Goal: Task Accomplishment & Management: Complete application form

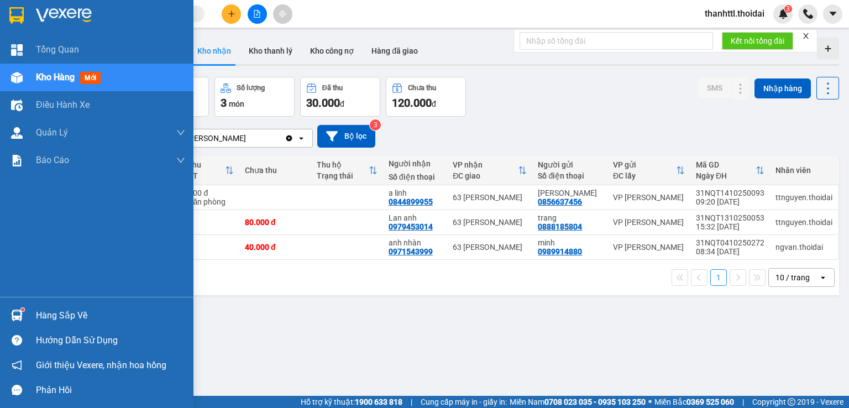
click at [45, 317] on div "Hàng sắp về" at bounding box center [110, 315] width 149 height 17
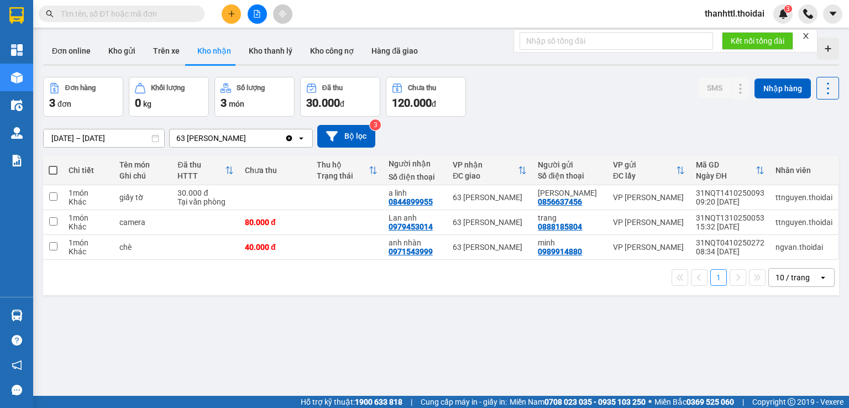
click at [617, 116] on section "Kết quả tìm kiếm ( 0 ) Bộ lọc No Data thanhttl.thoidai 3 Tổng Quan Kho hàng mới…" at bounding box center [424, 204] width 849 height 408
click at [125, 139] on input "[DATE] – [DATE]" at bounding box center [104, 138] width 120 height 18
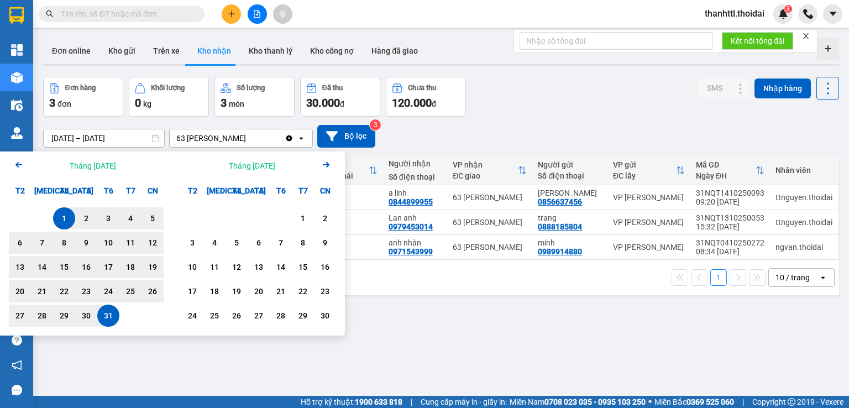
click at [114, 317] on div "31" at bounding box center [108, 315] width 15 height 13
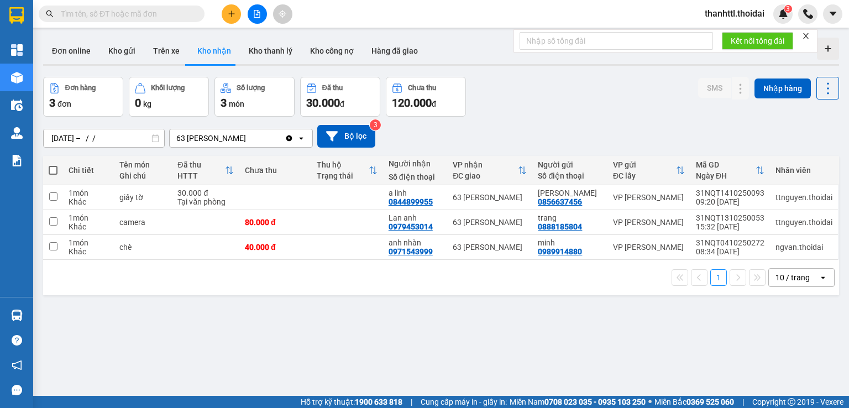
click at [652, 130] on div "[DATE] – / / Press the down arrow key to interact with the calendar and select …" at bounding box center [441, 136] width 796 height 23
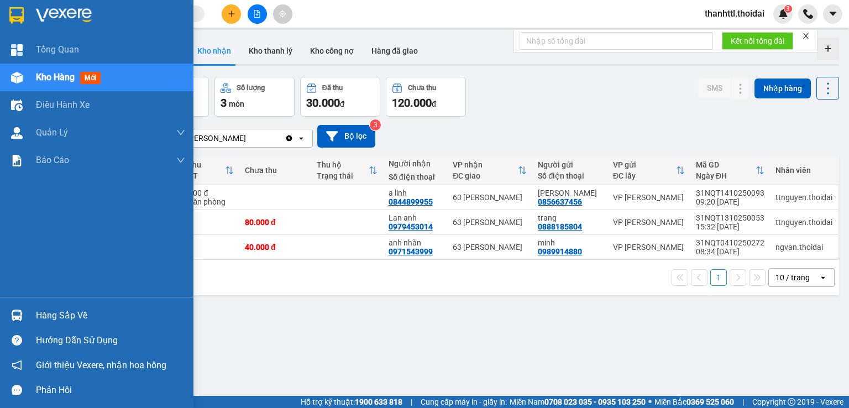
click at [53, 319] on div "Hàng sắp về" at bounding box center [110, 315] width 149 height 17
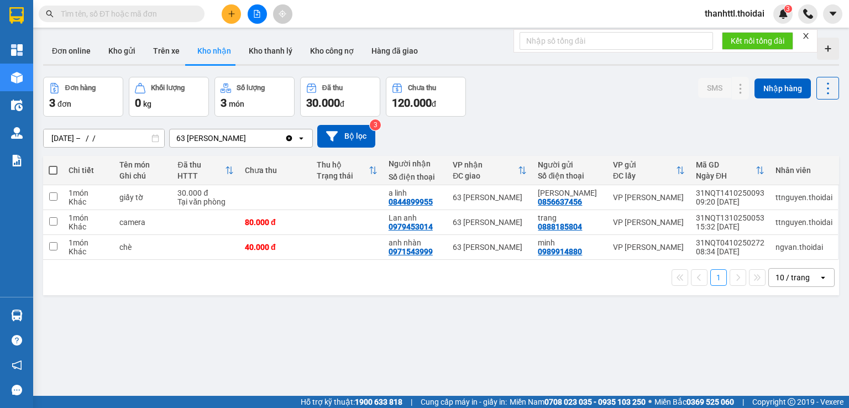
click at [669, 103] on section "Kết quả tìm kiếm ( 0 ) Bộ lọc No Data thanhttl.thoidai 3 Tổng Quan Kho hàng mới…" at bounding box center [424, 204] width 849 height 408
click at [212, 56] on button "Kho nhận" at bounding box center [213, 51] width 51 height 27
click at [88, 135] on input "[DATE] – / /" at bounding box center [104, 138] width 120 height 18
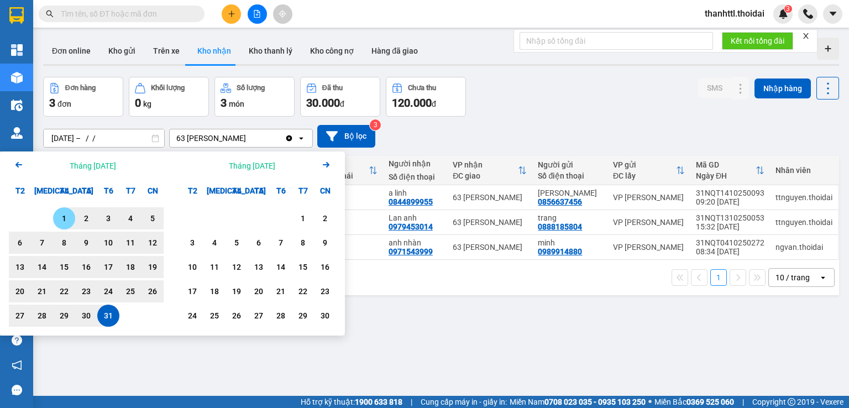
click at [59, 223] on div "1" at bounding box center [63, 218] width 15 height 13
type input "[DATE] – [DATE]"
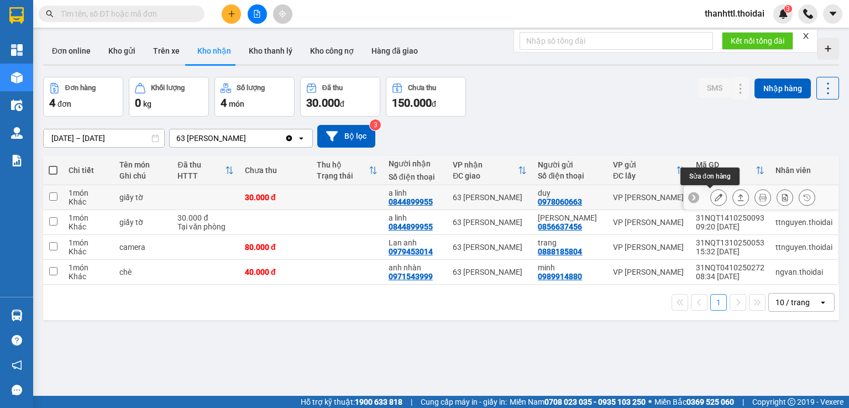
click at [715, 196] on icon at bounding box center [719, 197] width 8 height 8
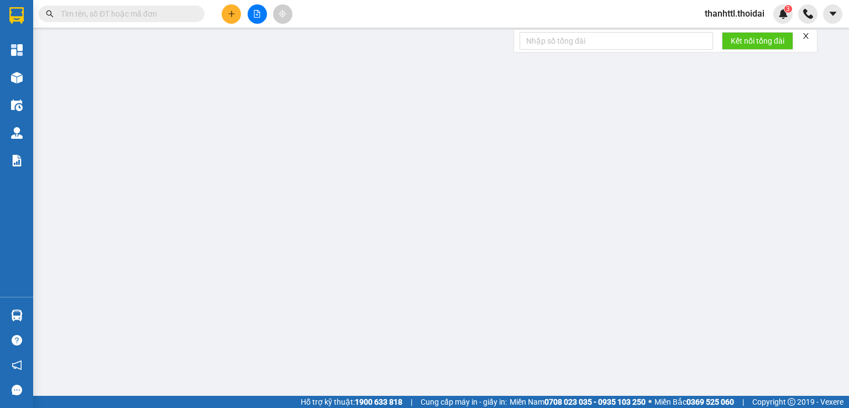
type input "0978060663"
type input "duy"
type input "0844899955"
type input "a linh"
type input "0"
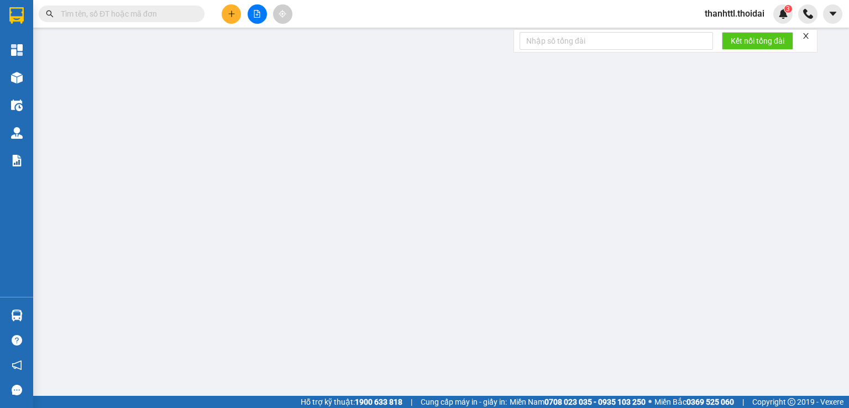
type input "30.000"
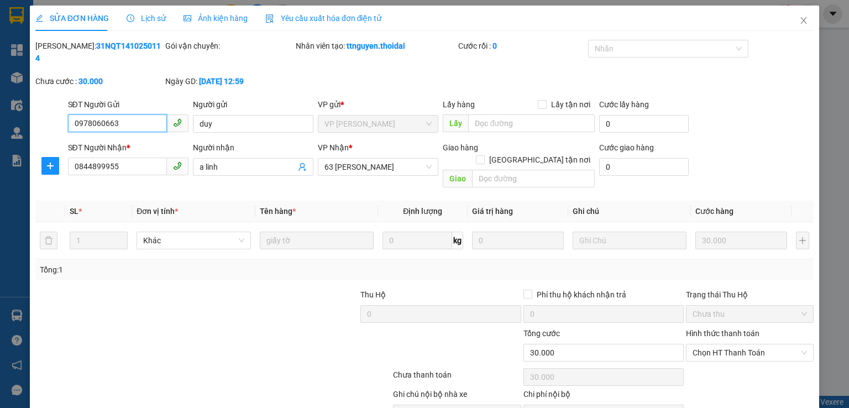
scroll to position [37, 0]
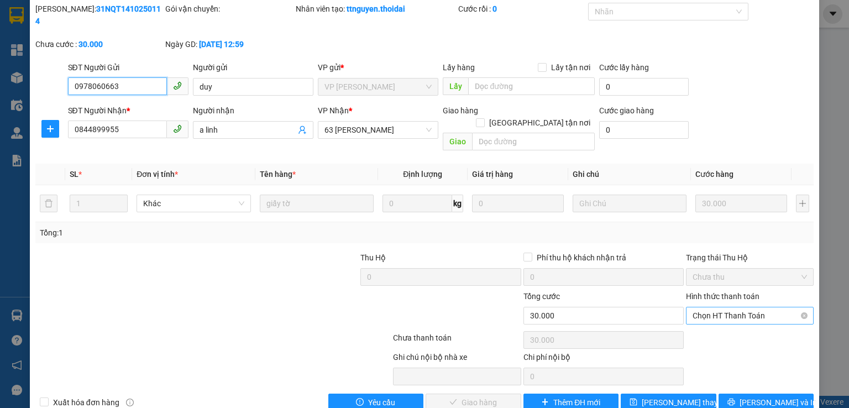
click at [710, 307] on span "Chọn HT Thanh Toán" at bounding box center [749, 315] width 114 height 17
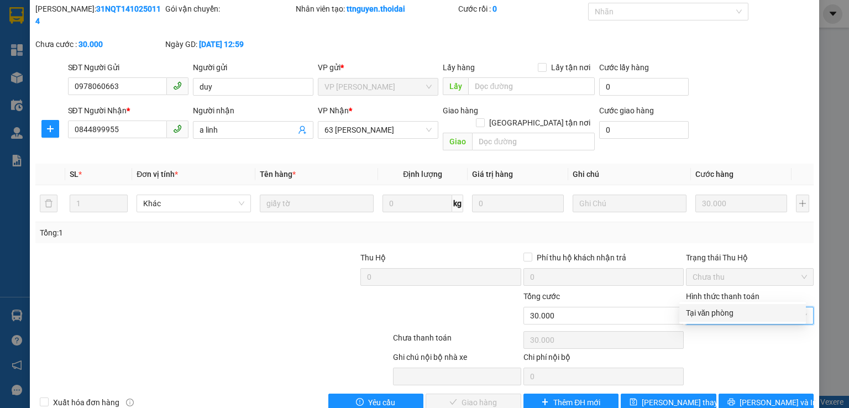
click at [693, 316] on div "Tại văn phòng" at bounding box center [742, 313] width 113 height 12
type input "0"
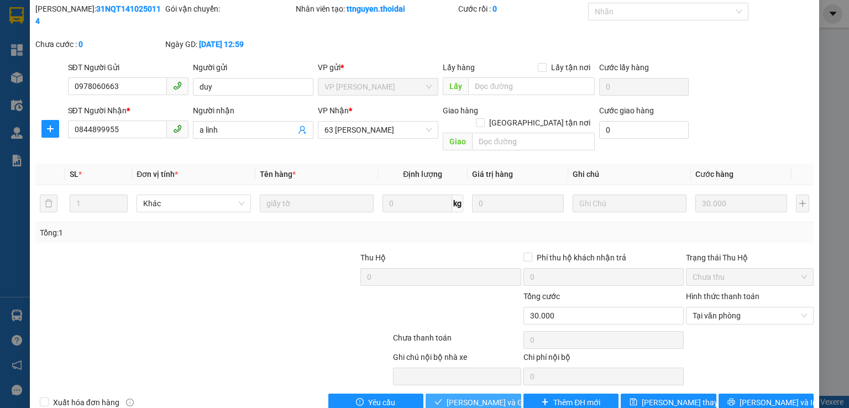
click at [456, 396] on span "[PERSON_NAME] và Giao hàng" at bounding box center [500, 402] width 106 height 12
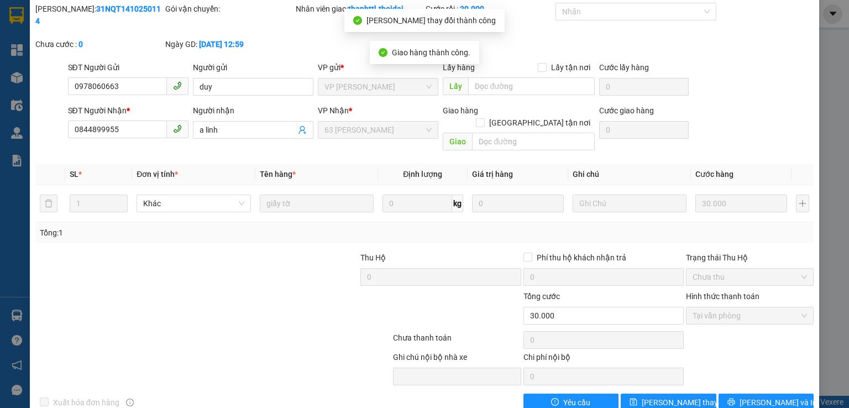
scroll to position [0, 0]
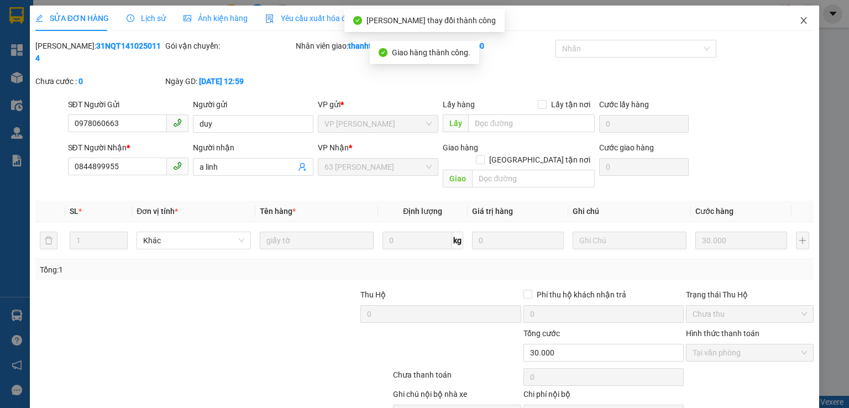
click at [799, 19] on icon "close" at bounding box center [803, 20] width 9 height 9
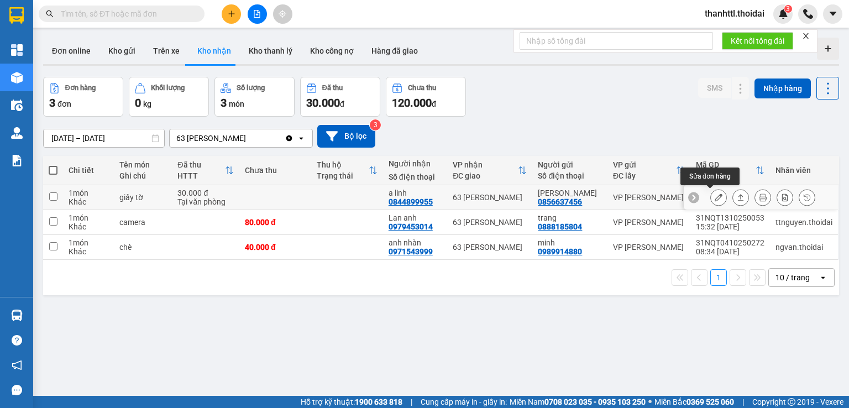
click at [715, 198] on icon at bounding box center [719, 197] width 8 height 8
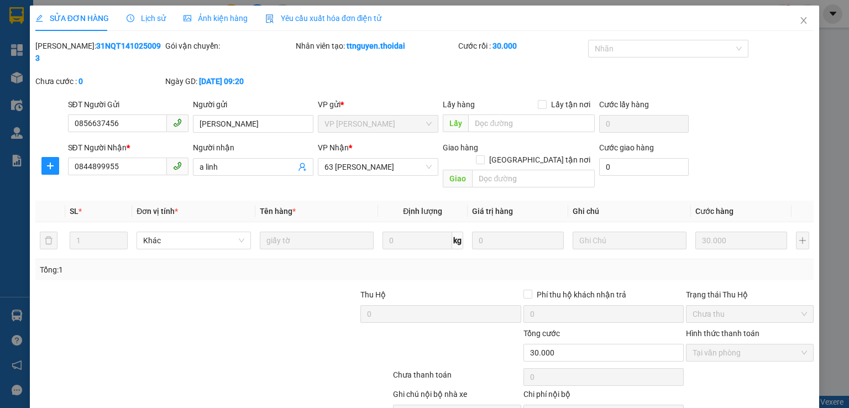
type input "0856637456"
type input "[PERSON_NAME]"
type input "0844899955"
type input "a linh"
type input "0"
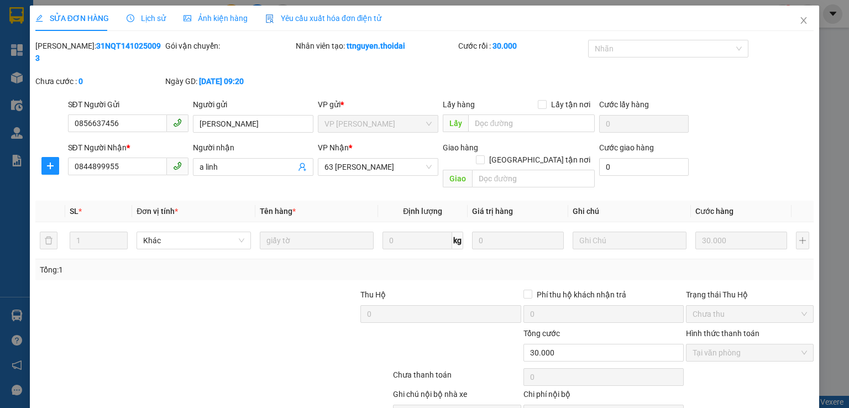
type input "30.000"
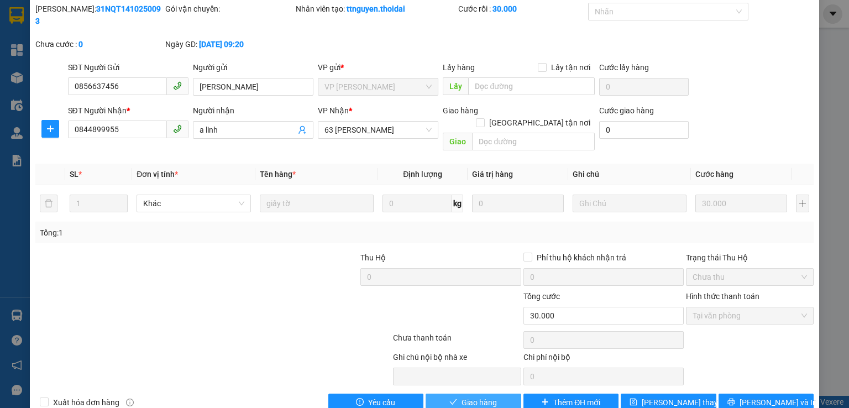
click at [464, 396] on span "Giao hàng" at bounding box center [478, 402] width 35 height 12
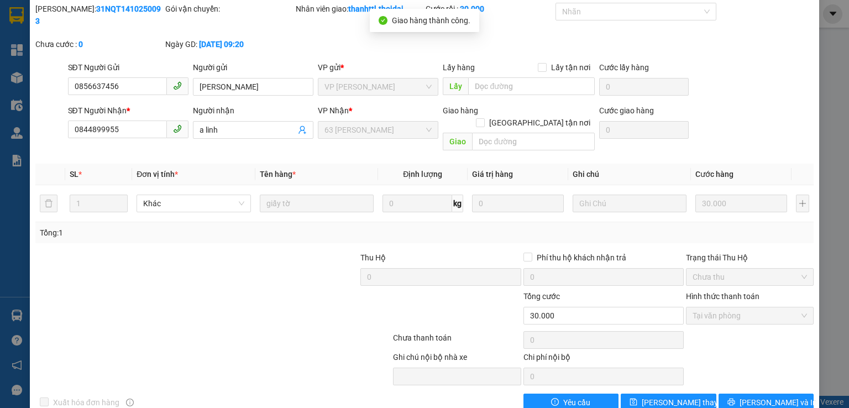
scroll to position [0, 0]
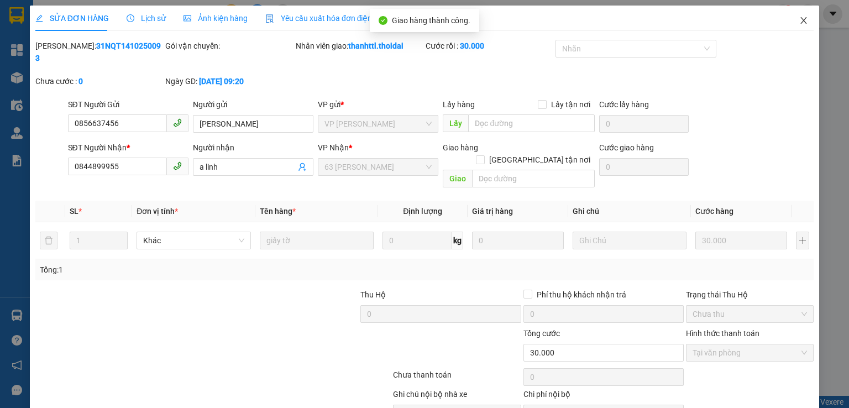
click at [799, 18] on icon "close" at bounding box center [803, 20] width 9 height 9
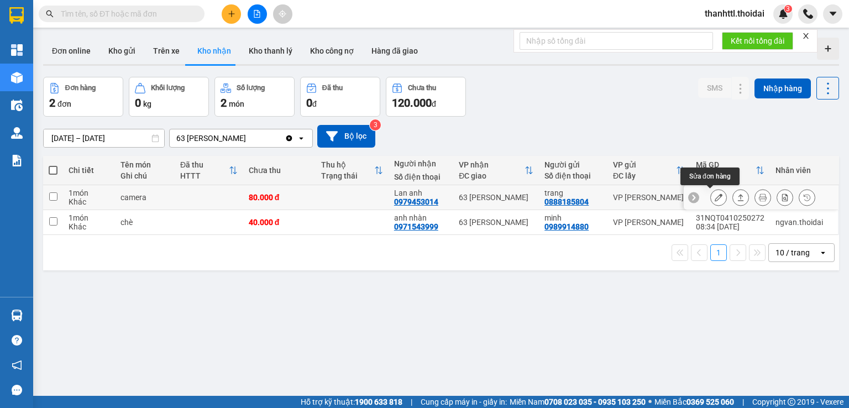
click at [715, 198] on icon at bounding box center [719, 197] width 8 height 8
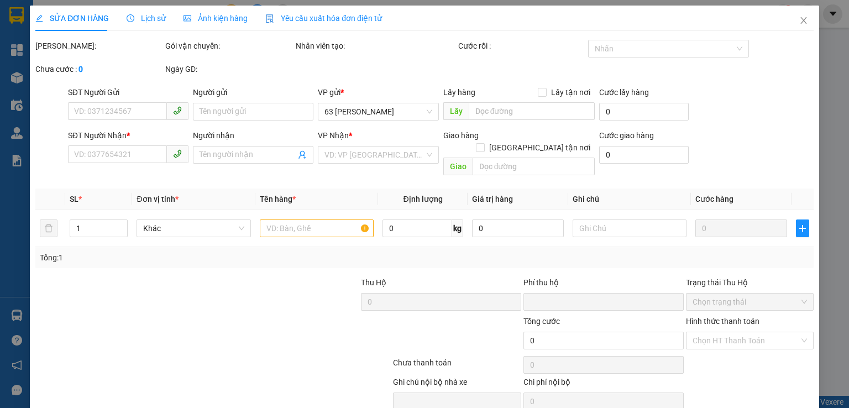
type input "0888185804"
type input "trang"
type input "0979453014"
type input "Lan anh"
type input "0"
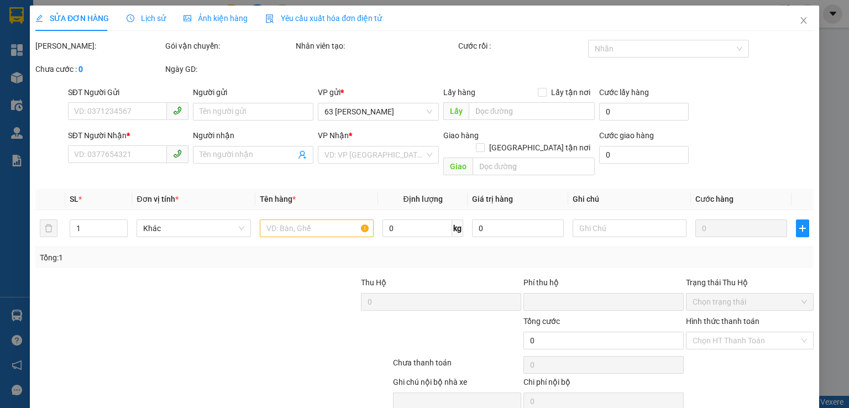
type input "80.000"
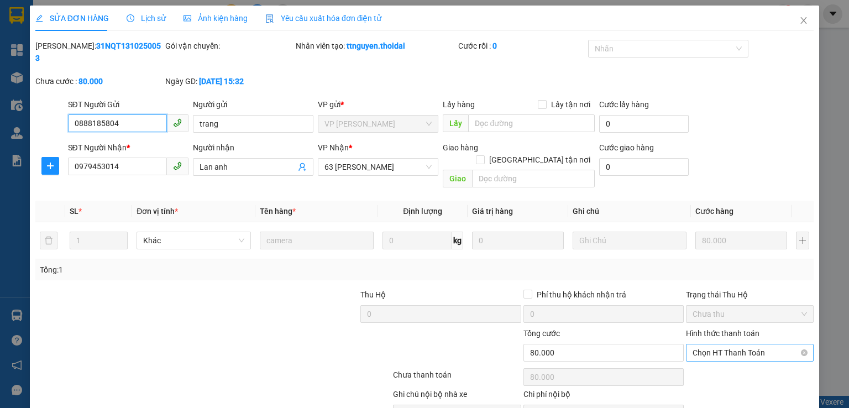
click at [711, 344] on span "Chọn HT Thanh Toán" at bounding box center [749, 352] width 114 height 17
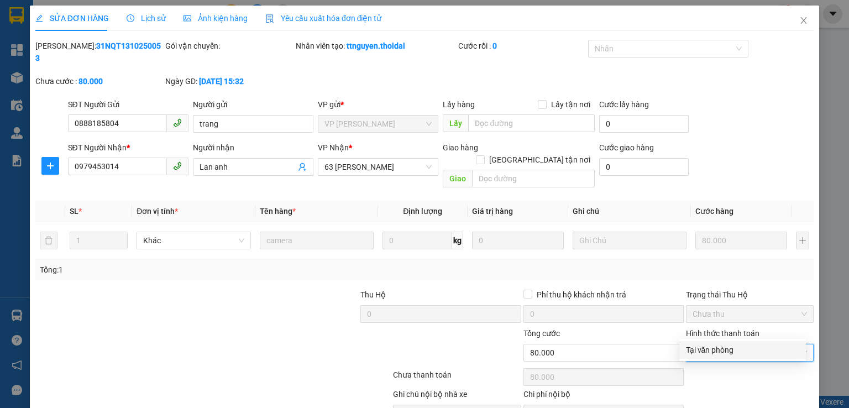
click at [712, 348] on div "Tại văn phòng" at bounding box center [742, 350] width 113 height 12
type input "0"
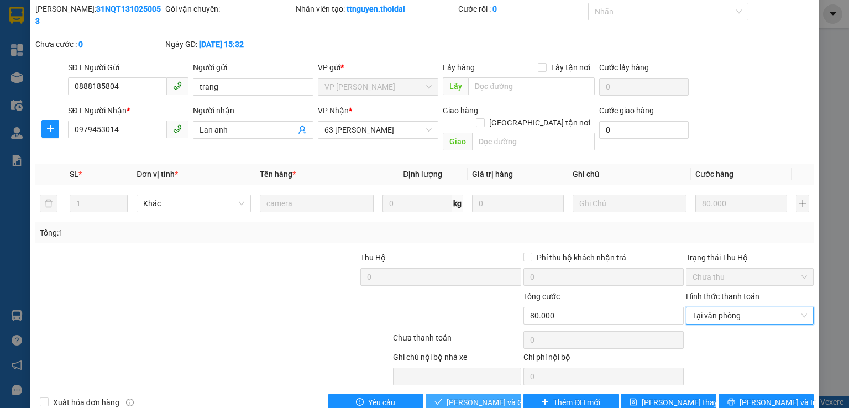
click at [484, 396] on span "[PERSON_NAME] và Giao hàng" at bounding box center [500, 402] width 106 height 12
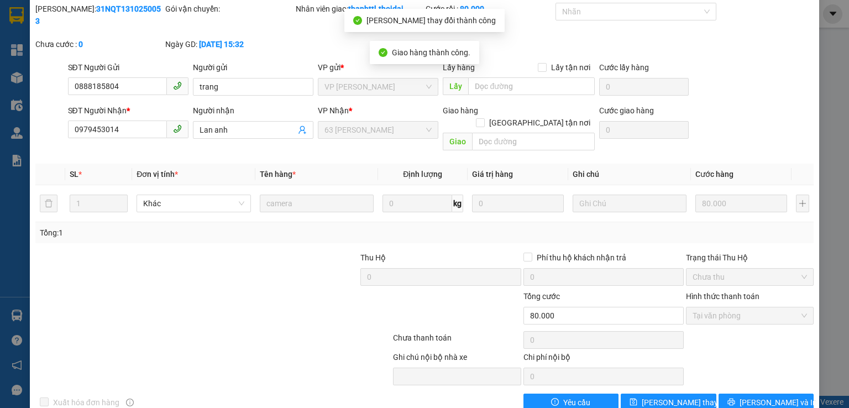
scroll to position [0, 0]
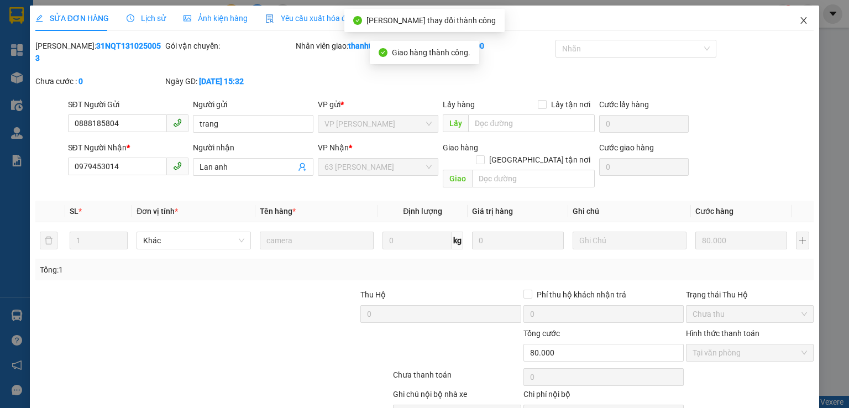
click at [799, 17] on icon "close" at bounding box center [803, 20] width 9 height 9
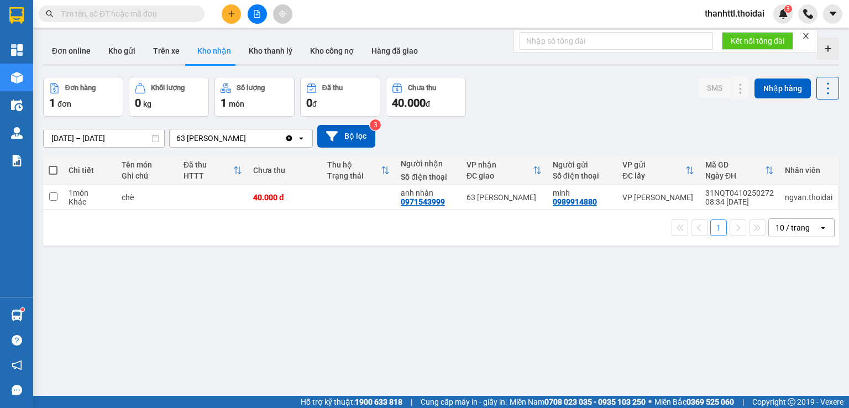
click at [165, 17] on input "text" at bounding box center [126, 14] width 130 height 12
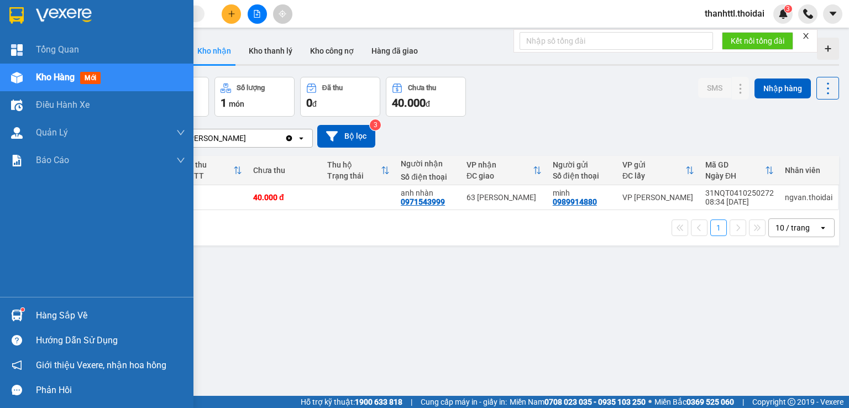
click at [28, 308] on div "Hàng sắp về" at bounding box center [96, 315] width 193 height 25
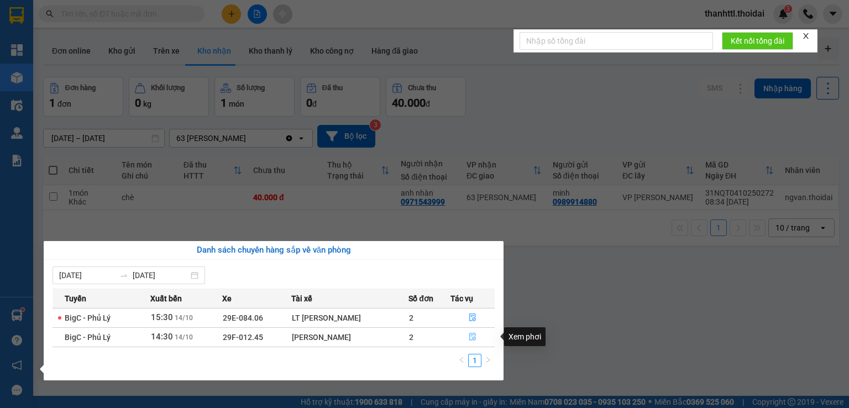
click at [471, 339] on icon "file-done" at bounding box center [473, 337] width 8 height 8
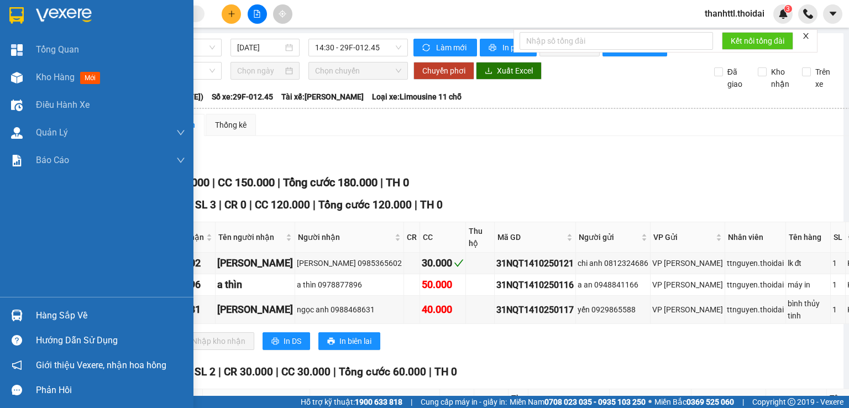
click at [73, 311] on div "Hàng sắp về" at bounding box center [110, 315] width 149 height 17
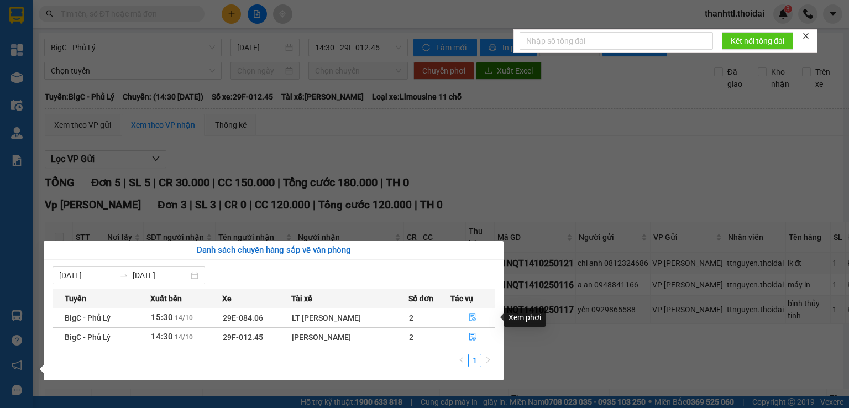
click at [471, 314] on icon "file-done" at bounding box center [473, 317] width 8 height 8
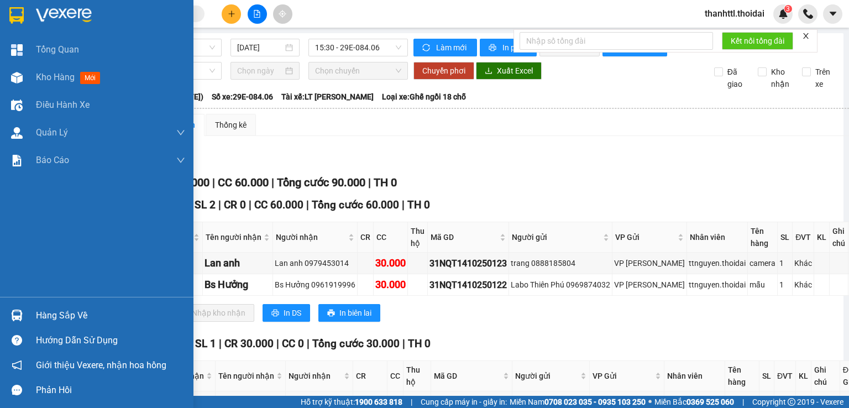
click at [46, 314] on div "Hàng sắp về" at bounding box center [110, 315] width 149 height 17
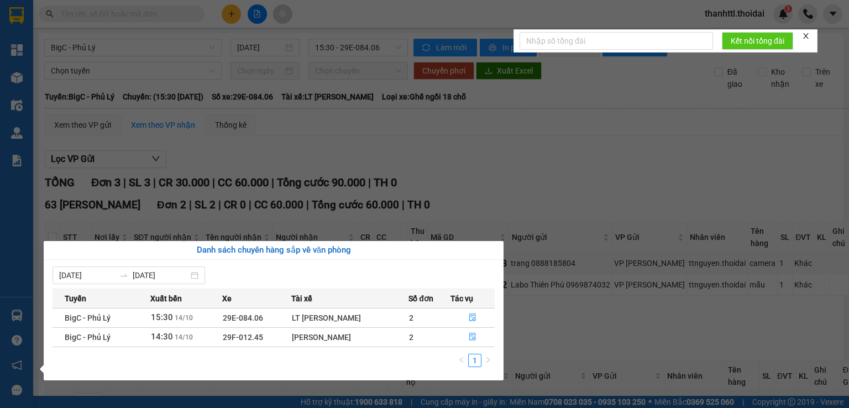
drag, startPoint x: 596, startPoint y: 149, endPoint x: 452, endPoint y: 74, distance: 163.1
click at [596, 146] on section "Kết quả tìm kiếm ( 0 ) Bộ lọc No Data thanhttl.thoidai 3 Tổng Quan Kho hàng mới…" at bounding box center [424, 204] width 849 height 408
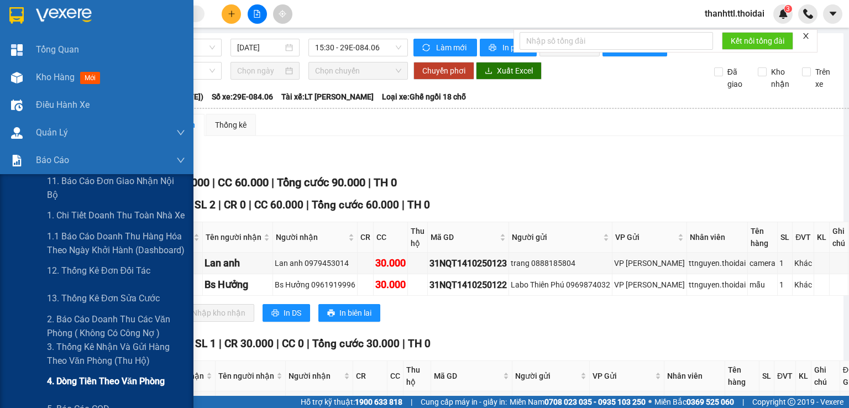
click at [88, 379] on span "4. Dòng tiền theo văn phòng" at bounding box center [106, 381] width 118 height 14
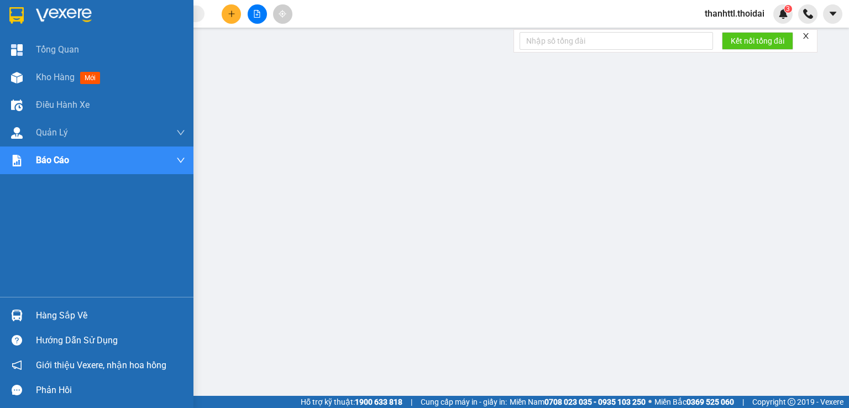
click at [43, 319] on div "Hàng sắp về" at bounding box center [110, 315] width 149 height 17
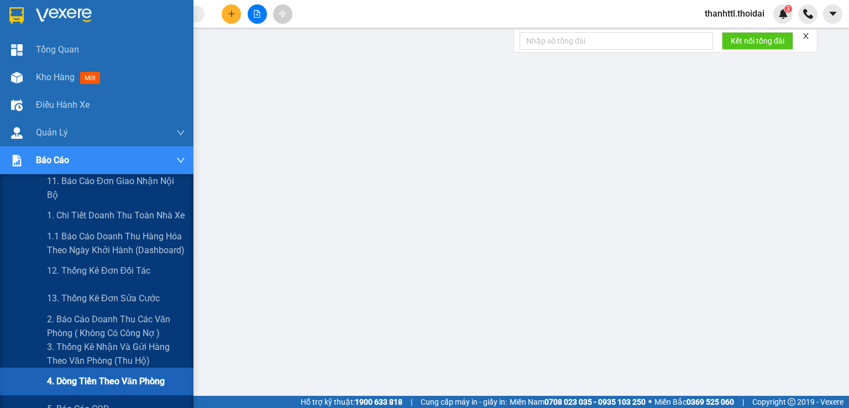
click at [80, 376] on span "4. Dòng tiền theo văn phòng" at bounding box center [106, 381] width 118 height 14
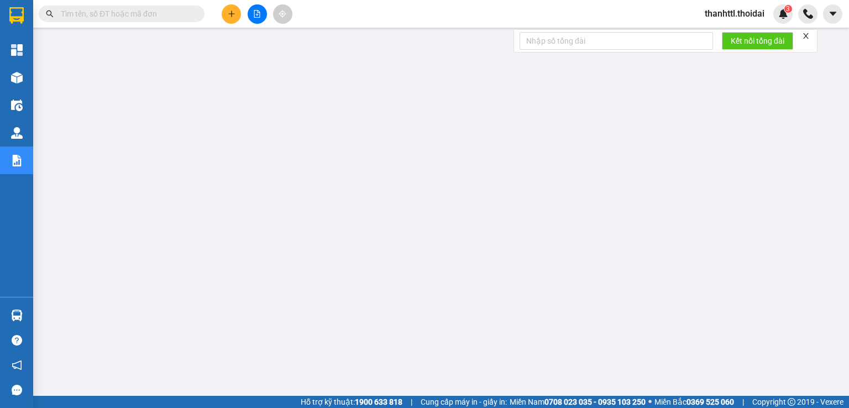
click at [176, 12] on input "text" at bounding box center [126, 14] width 130 height 12
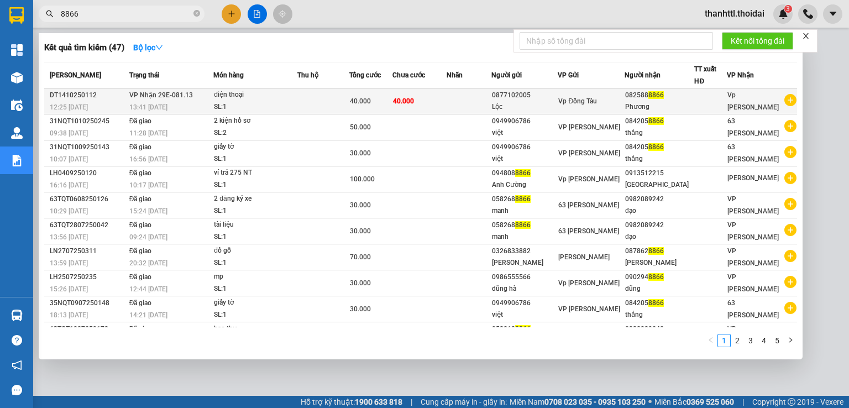
type input "8866"
click at [239, 98] on div "điện thoại" at bounding box center [255, 95] width 83 height 12
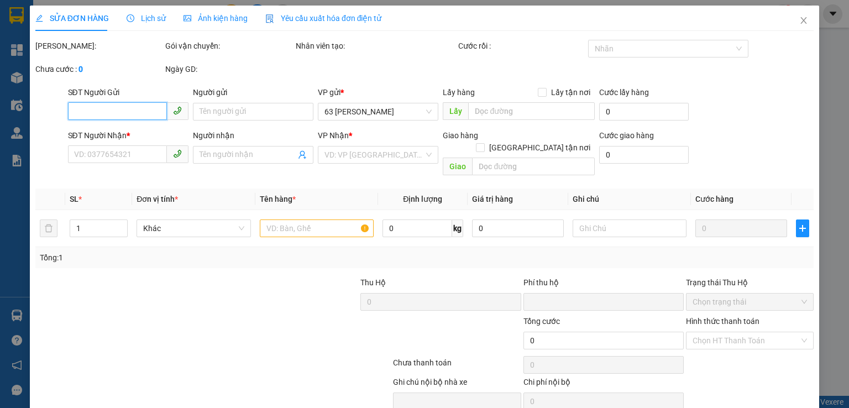
type input "0877102005"
type input "Lộc"
type input "0825888866"
type input "Phương"
type input "0"
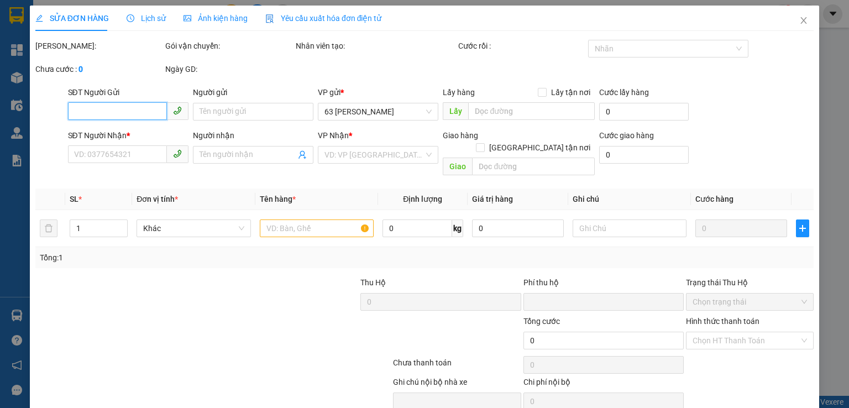
type input "40.000"
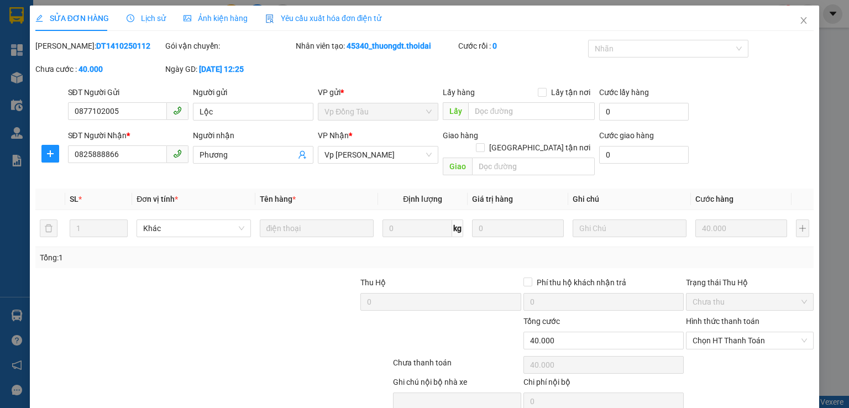
click at [159, 19] on span "Lịch sử" at bounding box center [146, 18] width 39 height 9
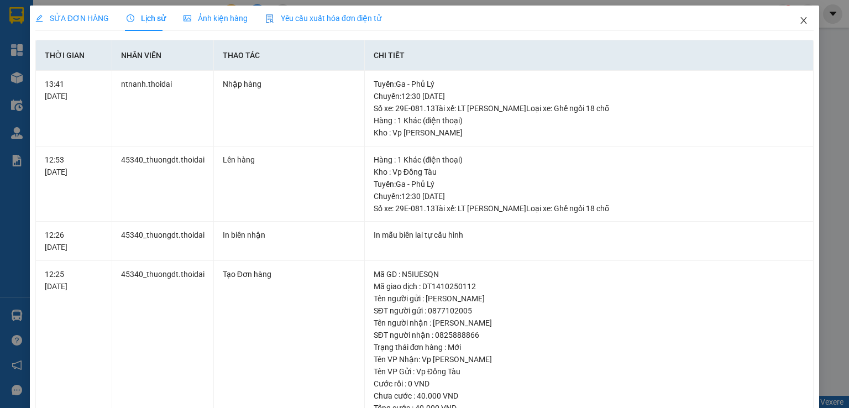
click at [799, 20] on icon "close" at bounding box center [803, 20] width 9 height 9
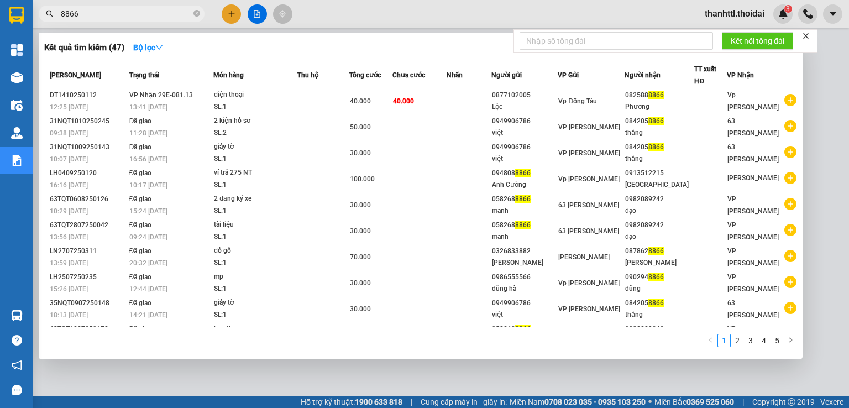
click at [120, 15] on input "8866" at bounding box center [126, 14] width 130 height 12
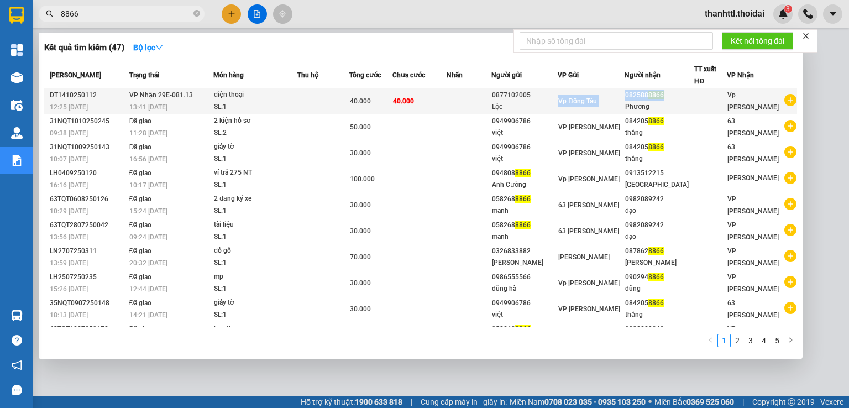
drag, startPoint x: 626, startPoint y: 93, endPoint x: 667, endPoint y: 94, distance: 41.5
click at [667, 94] on tr "DT1410250112 12:25 [DATE] VP Nhận 29E-081.13 13:41 [DATE] điện thoại SL: 1 40.0…" at bounding box center [420, 101] width 753 height 26
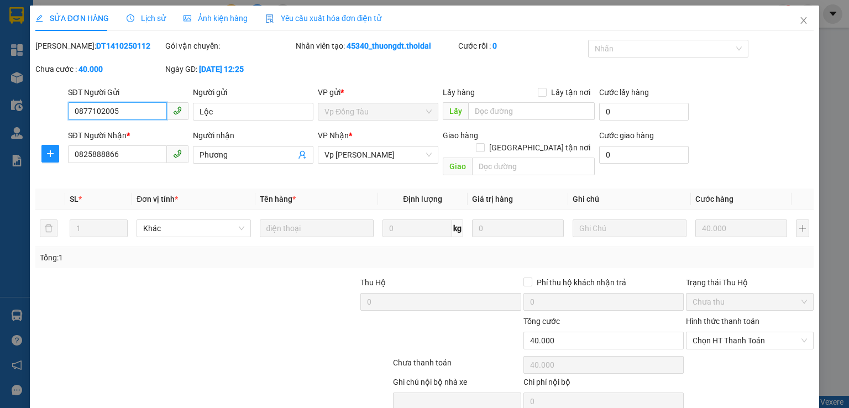
type input "0877102005"
type input "Lộc"
type input "0825888866"
type input "Phương"
type input "0"
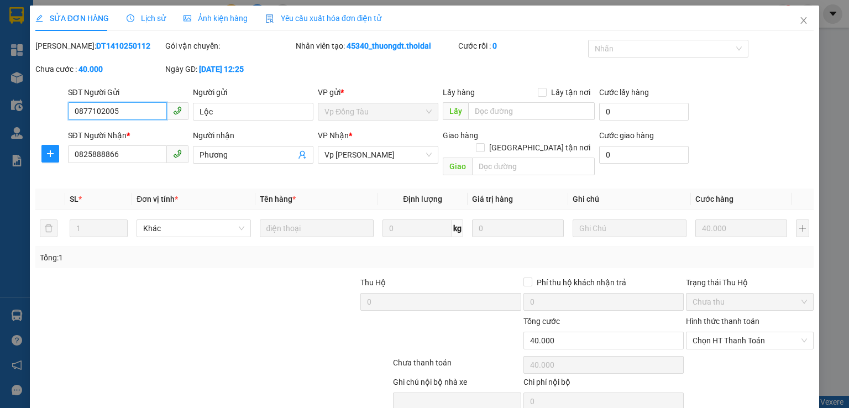
type input "40.000"
drag, startPoint x: 125, startPoint y: 157, endPoint x: 69, endPoint y: 161, distance: 56.0
click at [69, 161] on input "0825888866" at bounding box center [117, 154] width 99 height 18
paste input "0825888866"
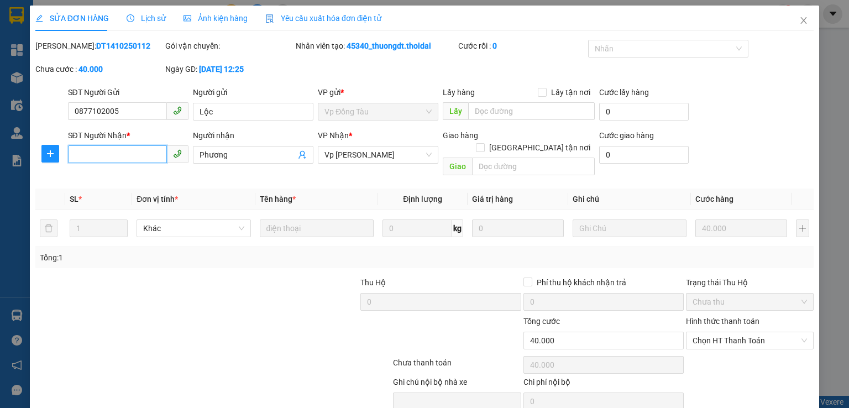
type input "0825888866"
drag, startPoint x: 129, startPoint y: 152, endPoint x: 71, endPoint y: 155, distance: 57.6
click at [71, 155] on input "0825888866" at bounding box center [117, 154] width 99 height 18
click at [799, 20] on icon "close" at bounding box center [803, 20] width 9 height 9
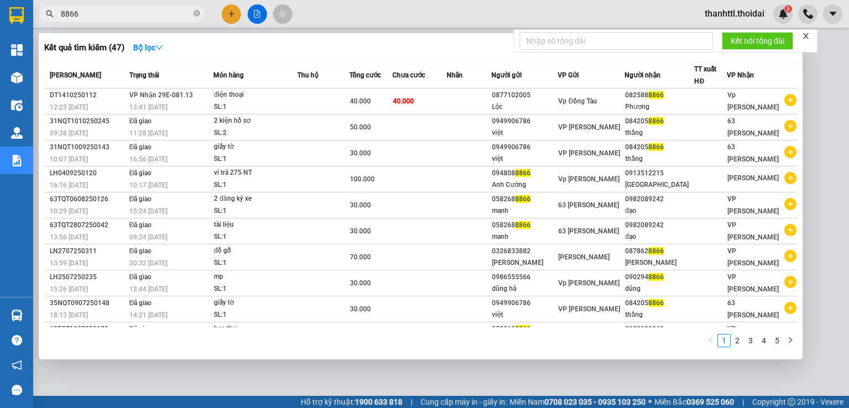
click at [124, 16] on input "8866" at bounding box center [126, 14] width 130 height 12
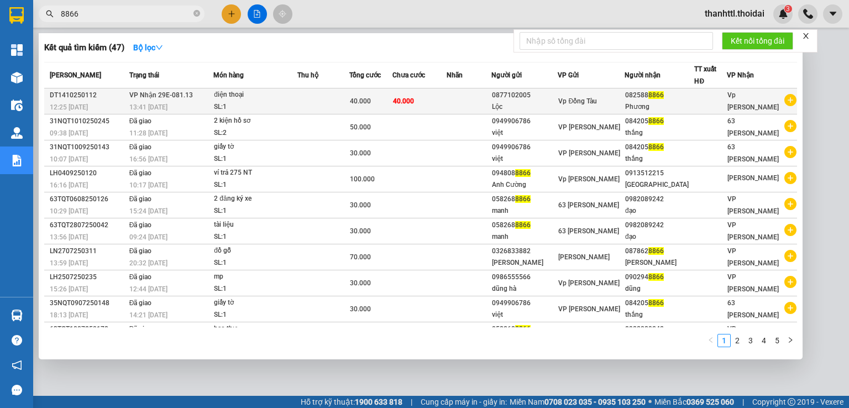
click at [429, 107] on td "40.000" at bounding box center [419, 101] width 54 height 26
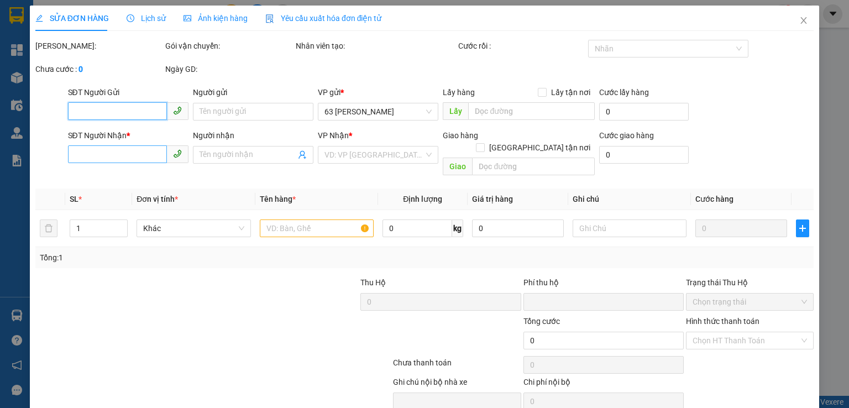
type input "0877102005"
type input "Lộc"
type input "0825888866"
type input "Phương"
type input "0"
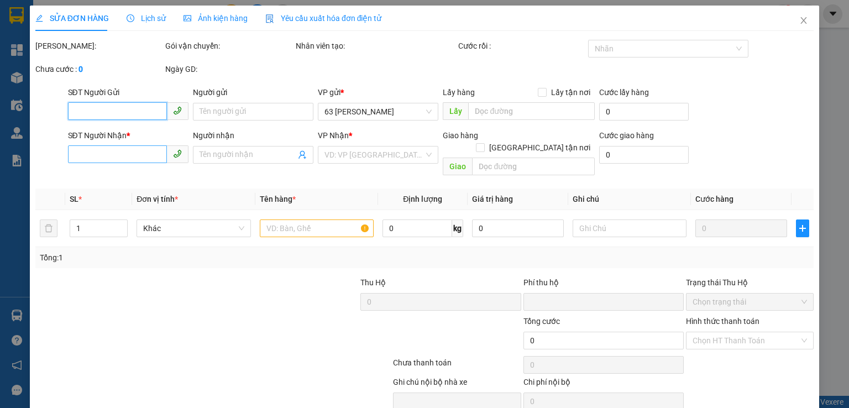
type input "40.000"
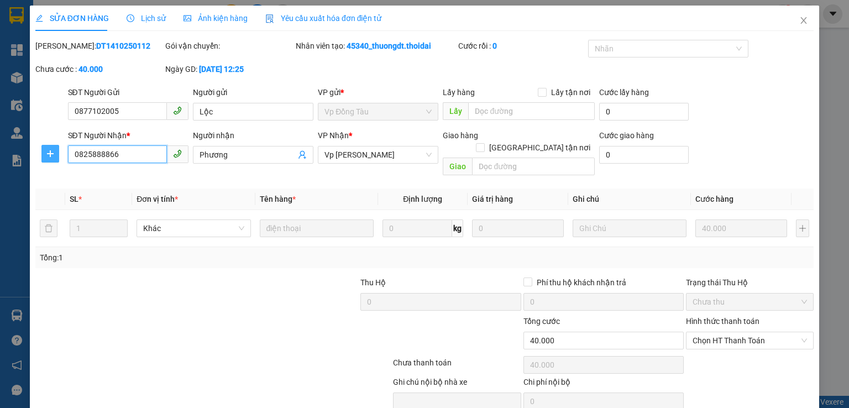
drag, startPoint x: 132, startPoint y: 155, endPoint x: 57, endPoint y: 155, distance: 74.6
click at [57, 155] on div "SĐT Người Nhận * 0825888866 0825888866 Người nhận Phương VP Nhận * Vp [PERSON_N…" at bounding box center [424, 154] width 780 height 51
click at [158, 20] on span "Lịch sử" at bounding box center [146, 18] width 39 height 9
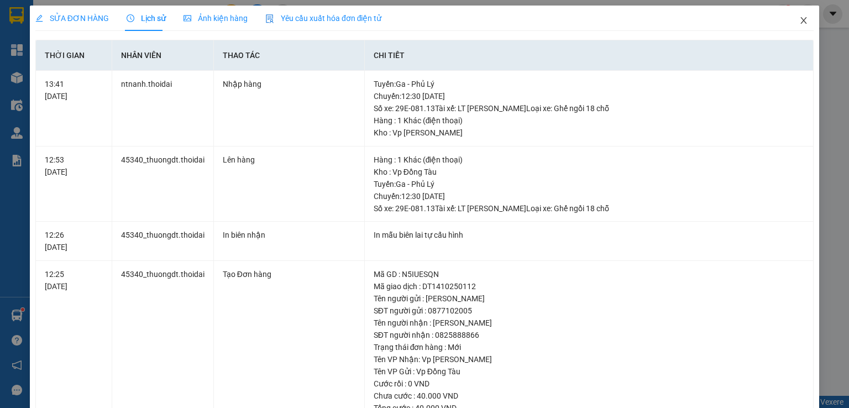
click at [800, 23] on span "Close" at bounding box center [803, 21] width 31 height 31
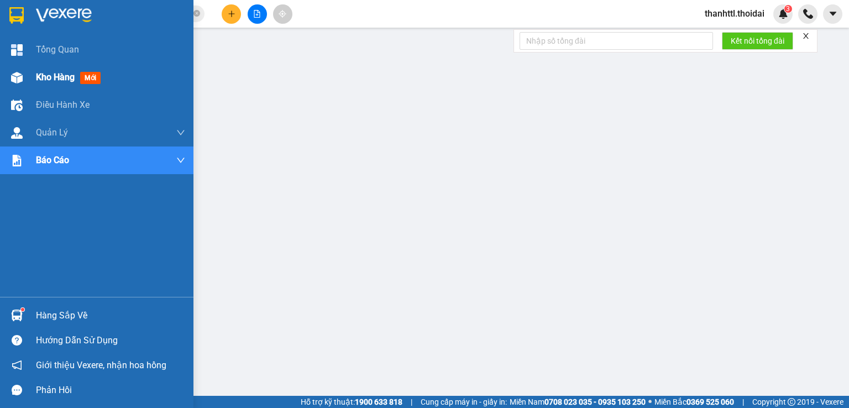
click at [44, 75] on span "Kho hàng" at bounding box center [55, 77] width 39 height 11
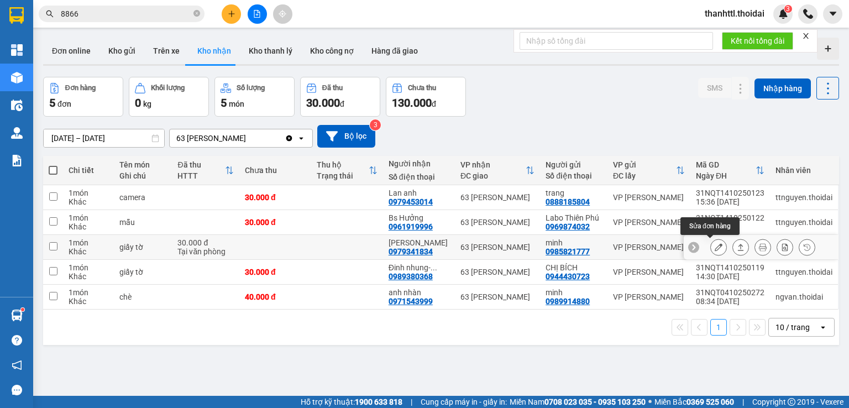
click at [715, 247] on icon at bounding box center [719, 247] width 8 height 8
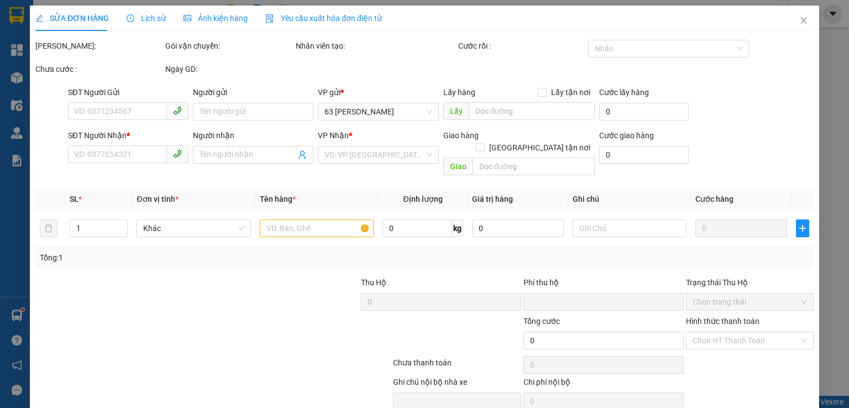
type input "0985821777"
type input "minh"
type input "0979341834"
type input "[PERSON_NAME]"
type input "0"
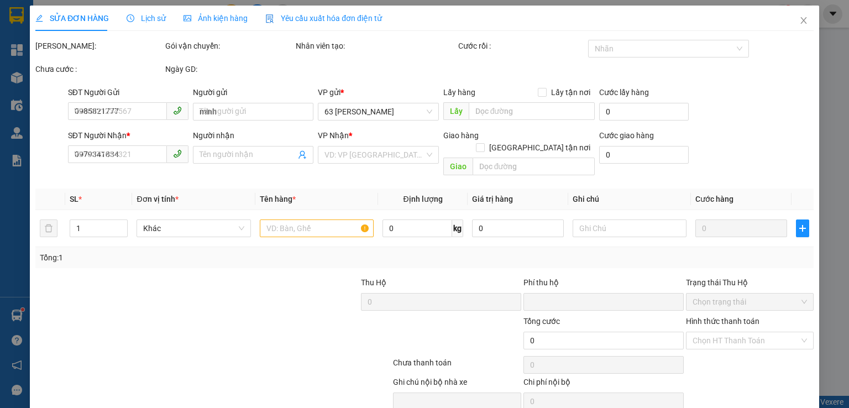
type input "30.000"
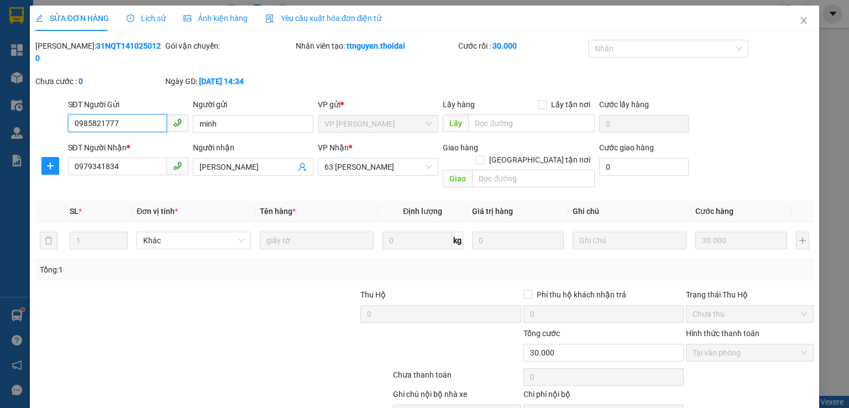
scroll to position [37, 0]
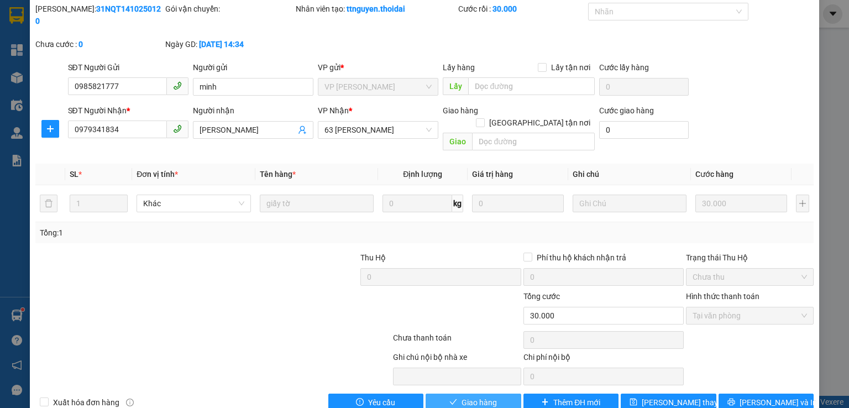
click at [475, 396] on span "Giao hàng" at bounding box center [478, 402] width 35 height 12
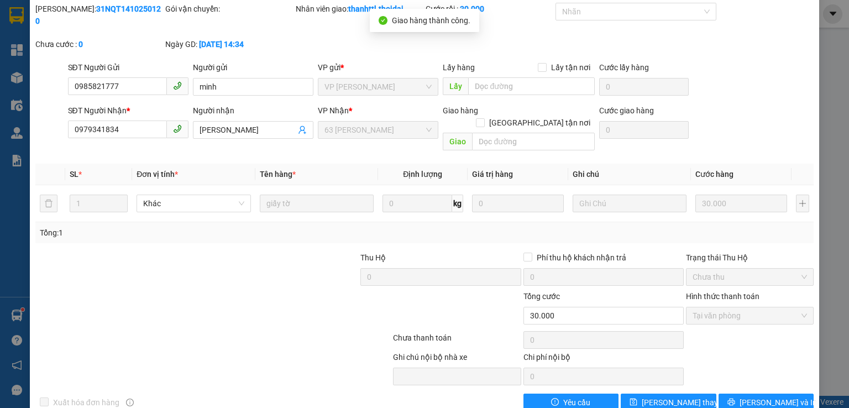
scroll to position [0, 0]
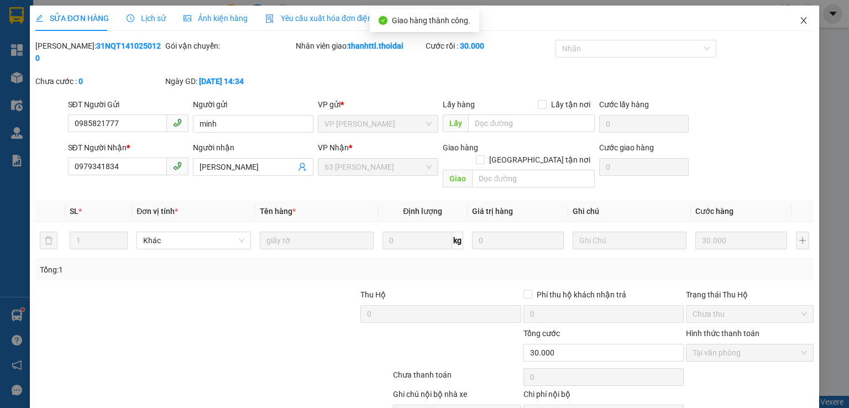
click at [799, 25] on icon "close" at bounding box center [803, 20] width 9 height 9
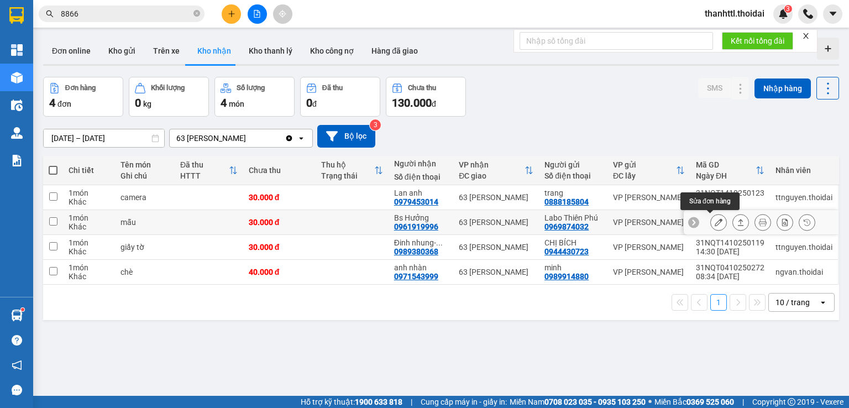
click at [715, 222] on icon at bounding box center [719, 222] width 8 height 8
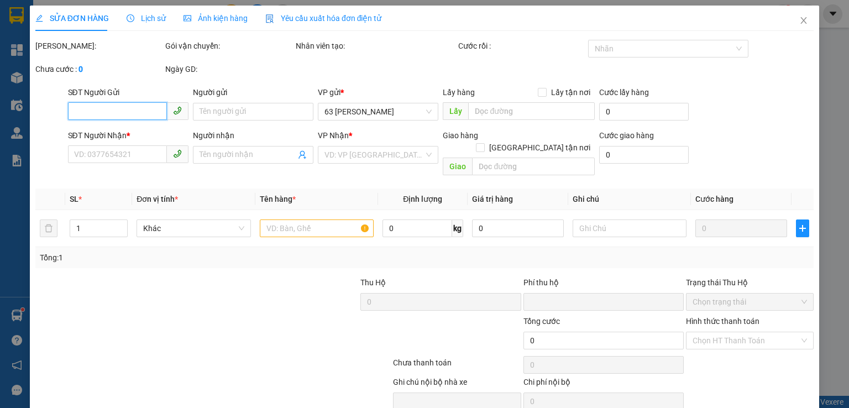
type input "0969874032"
type input "Labo Thiên Phú"
type input "0961919996"
type input "Bs Hưởng"
type input "0"
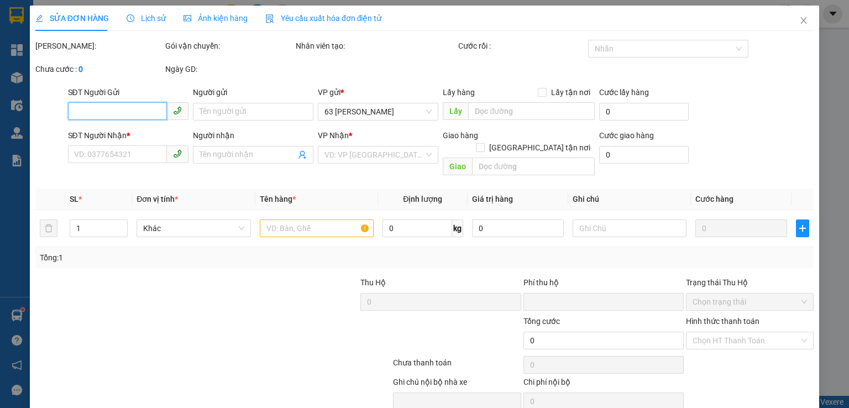
type input "30.000"
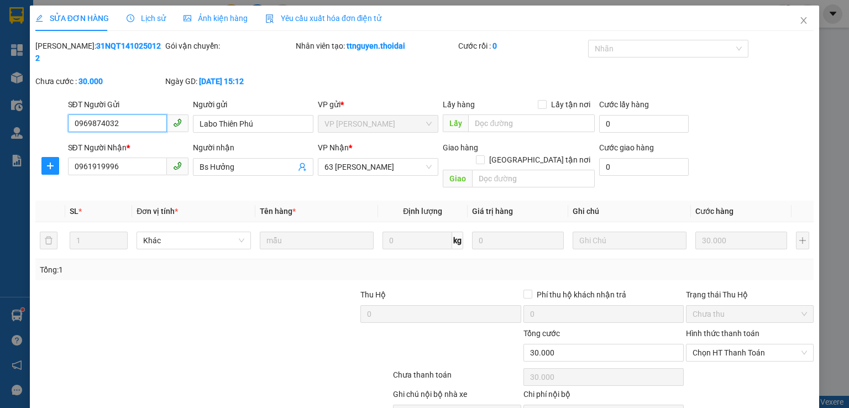
scroll to position [37, 0]
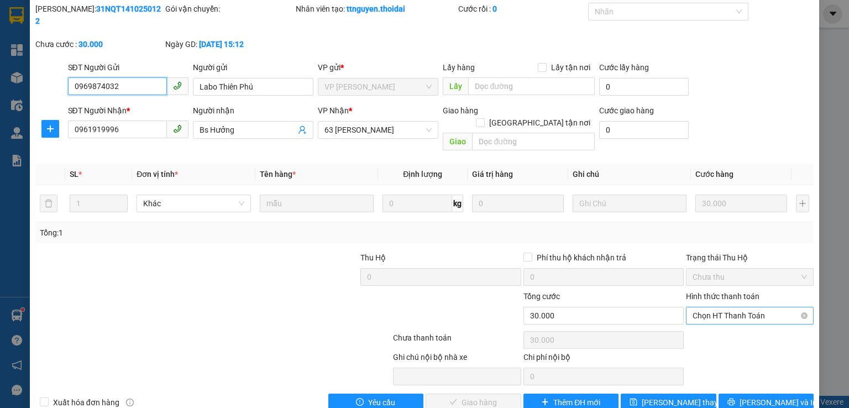
click at [704, 307] on span "Chọn HT Thanh Toán" at bounding box center [749, 315] width 114 height 17
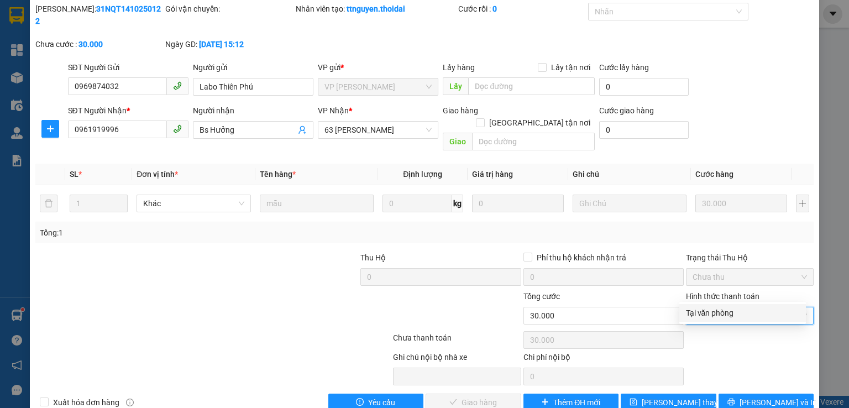
click at [699, 317] on div "Tại văn phòng" at bounding box center [742, 313] width 113 height 12
type input "0"
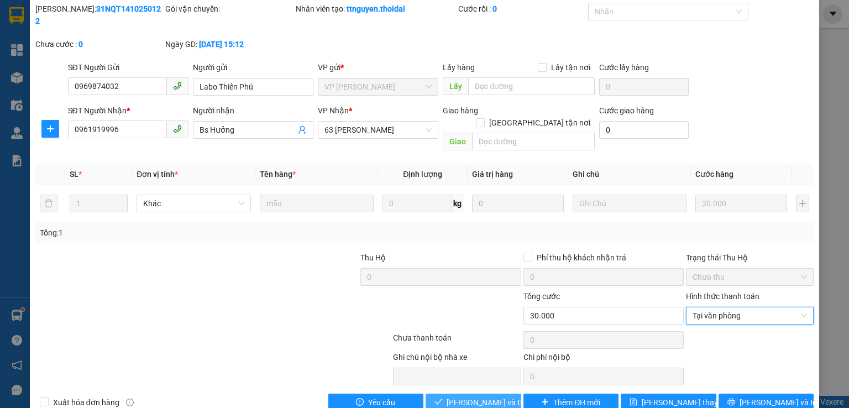
click at [479, 396] on span "[PERSON_NAME] và Giao hàng" at bounding box center [500, 402] width 106 height 12
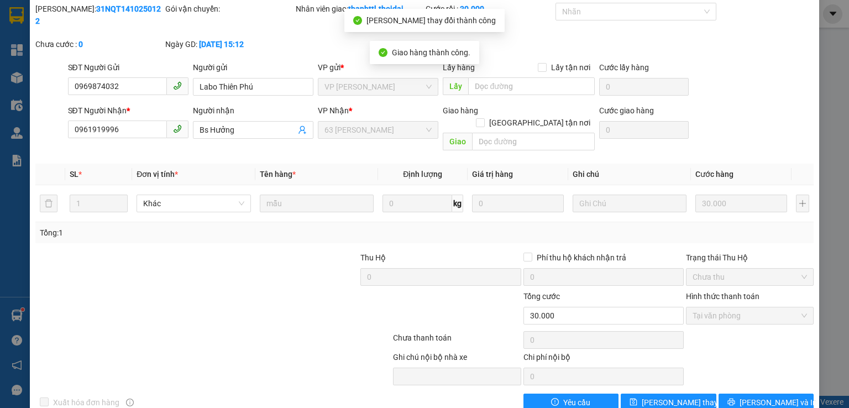
scroll to position [0, 0]
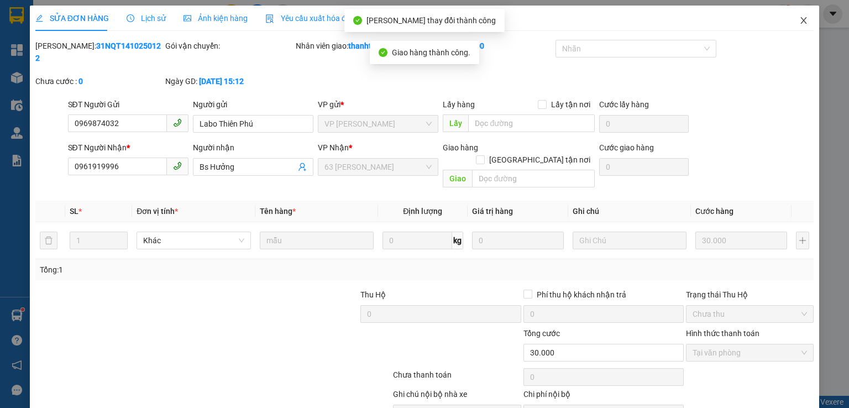
click at [800, 18] on span "Close" at bounding box center [803, 21] width 31 height 31
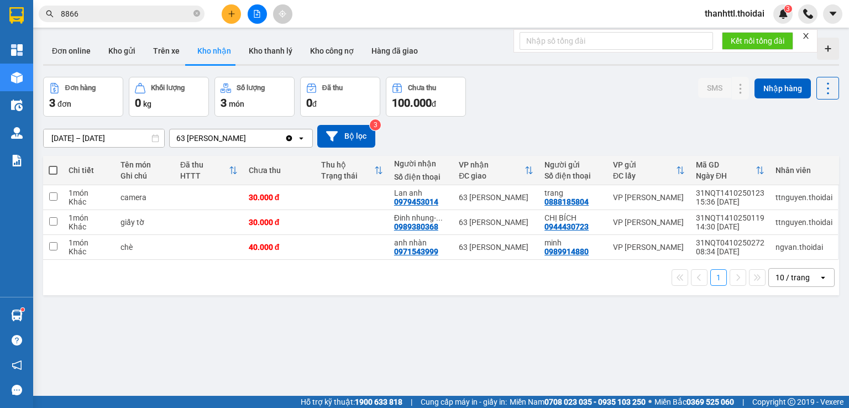
click at [712, 17] on span "thanhttl.thoidai" at bounding box center [734, 14] width 77 height 14
click at [712, 34] on span "Đăng xuất" at bounding box center [739, 34] width 56 height 12
